Goal: Task Accomplishment & Management: Complete application form

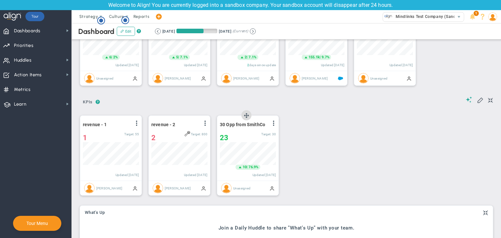
scroll to position [98, 0]
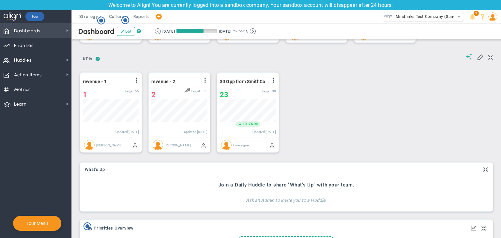
click at [61, 34] on span "Dashboards Dashboards" at bounding box center [35, 30] width 71 height 15
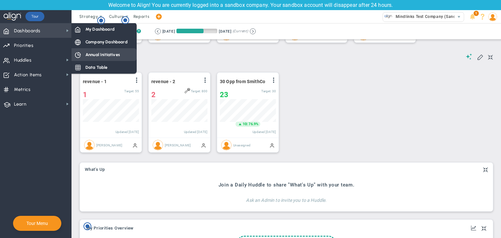
click at [100, 49] on div "Annual Initiatives" at bounding box center [103, 54] width 65 height 13
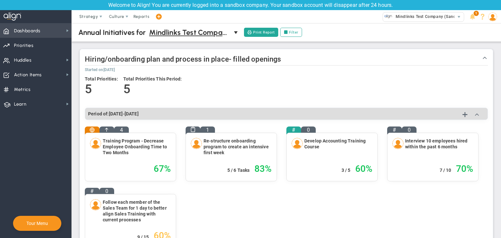
click at [42, 33] on span "Dashboards Dashboards" at bounding box center [35, 30] width 71 height 15
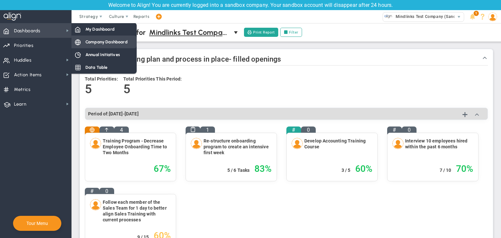
click at [96, 38] on div "Company Dashboard" at bounding box center [103, 42] width 65 height 13
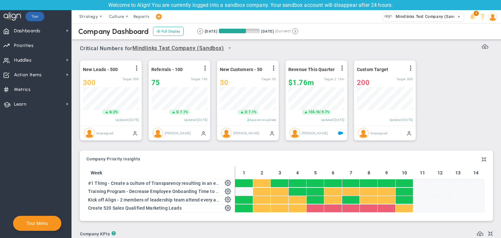
scroll to position [326118, 326085]
click at [23, 44] on span "Priorities" at bounding box center [24, 46] width 20 height 14
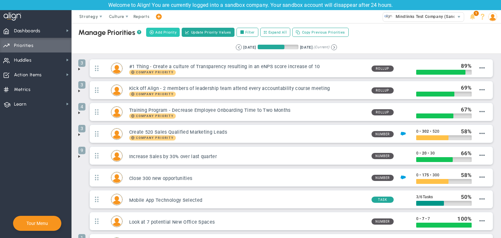
click at [173, 30] on span "Add Priority" at bounding box center [165, 33] width 21 height 6
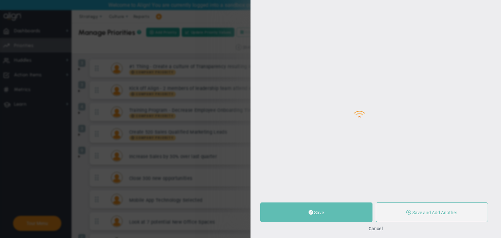
type input "0"
radio input "true"
type input "[PERSON_NAME]"
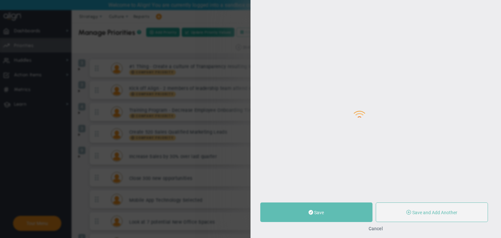
type input "0"
radio input "true"
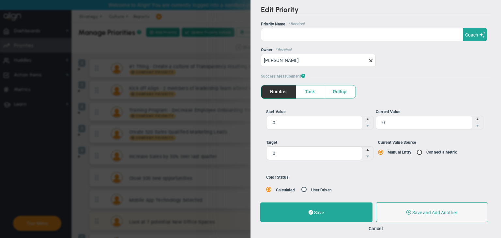
drag, startPoint x: 376, startPoint y: 226, endPoint x: 368, endPoint y: 225, distance: 8.2
click at [376, 227] on button "Cancel" at bounding box center [376, 228] width 14 height 5
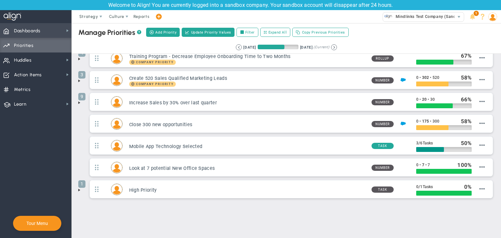
click at [39, 35] on span "Dashboards" at bounding box center [27, 31] width 26 height 14
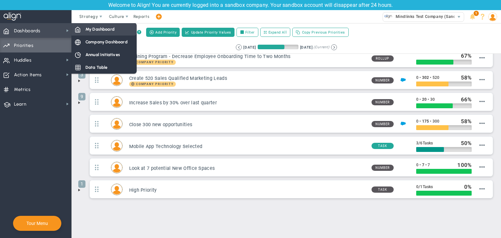
click at [99, 28] on span "My Dashboard" at bounding box center [99, 29] width 29 height 6
